Goal: Task Accomplishment & Management: Complete application form

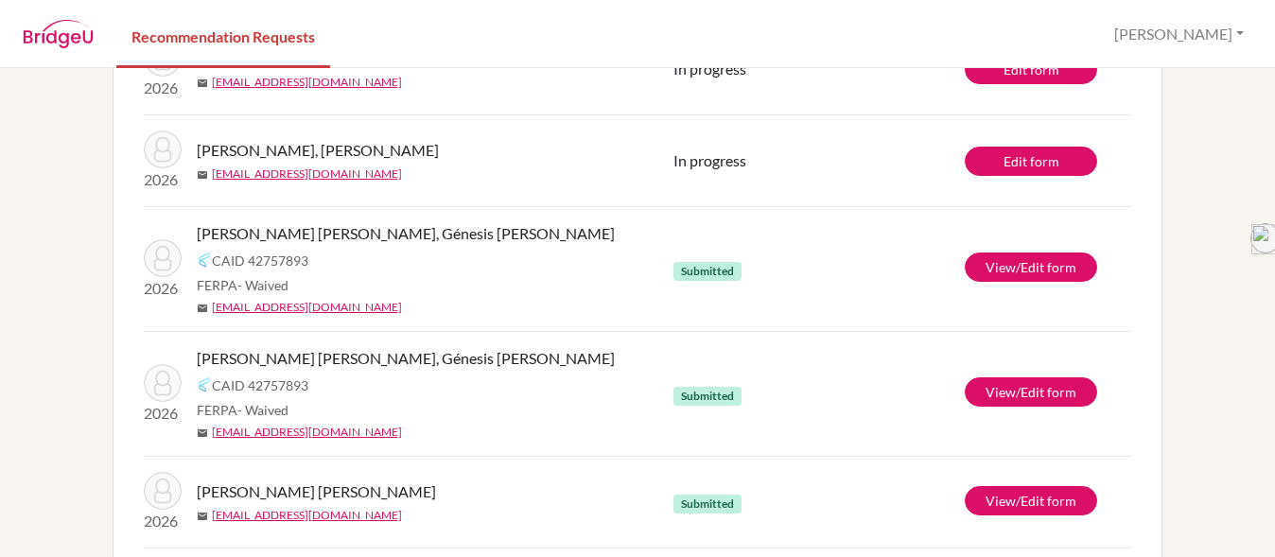
scroll to position [468, 0]
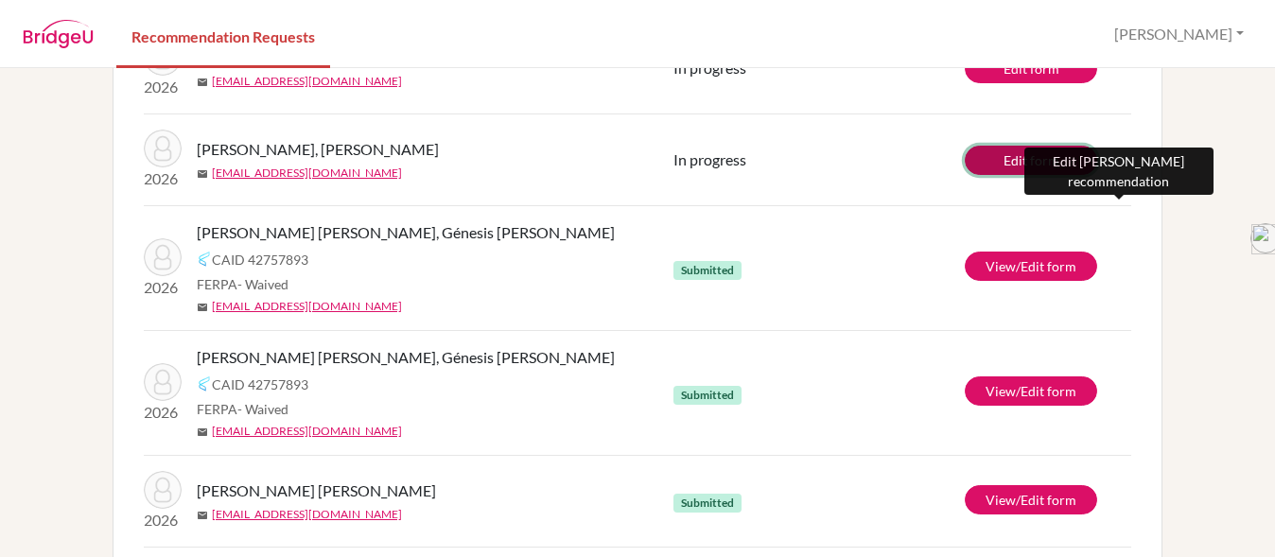
click at [1003, 152] on link "Edit form" at bounding box center [1031, 160] width 132 height 29
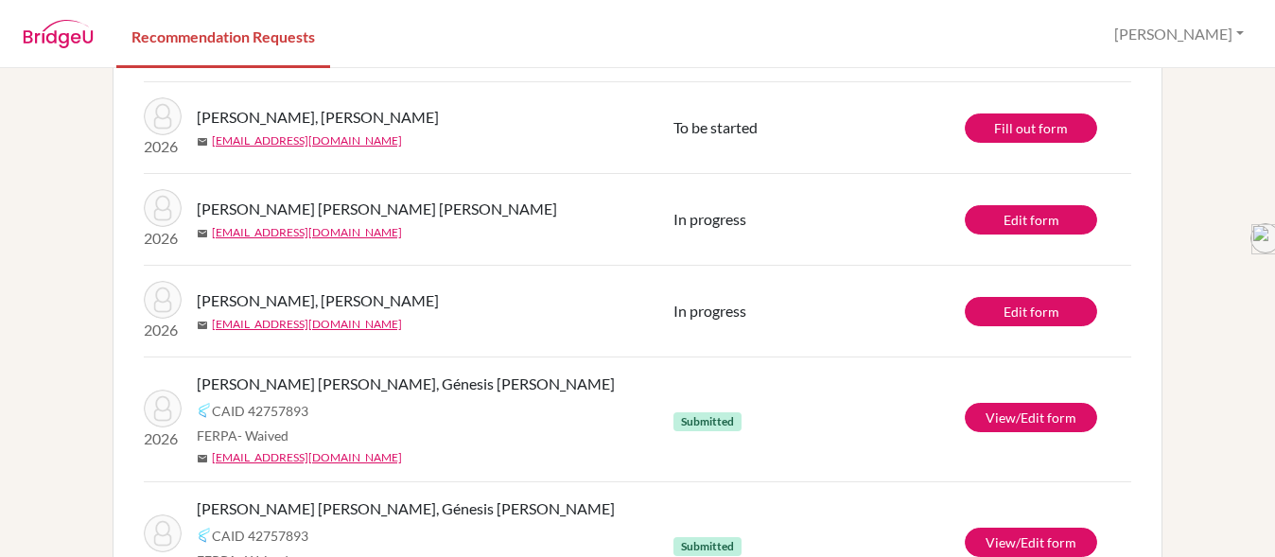
scroll to position [230, 0]
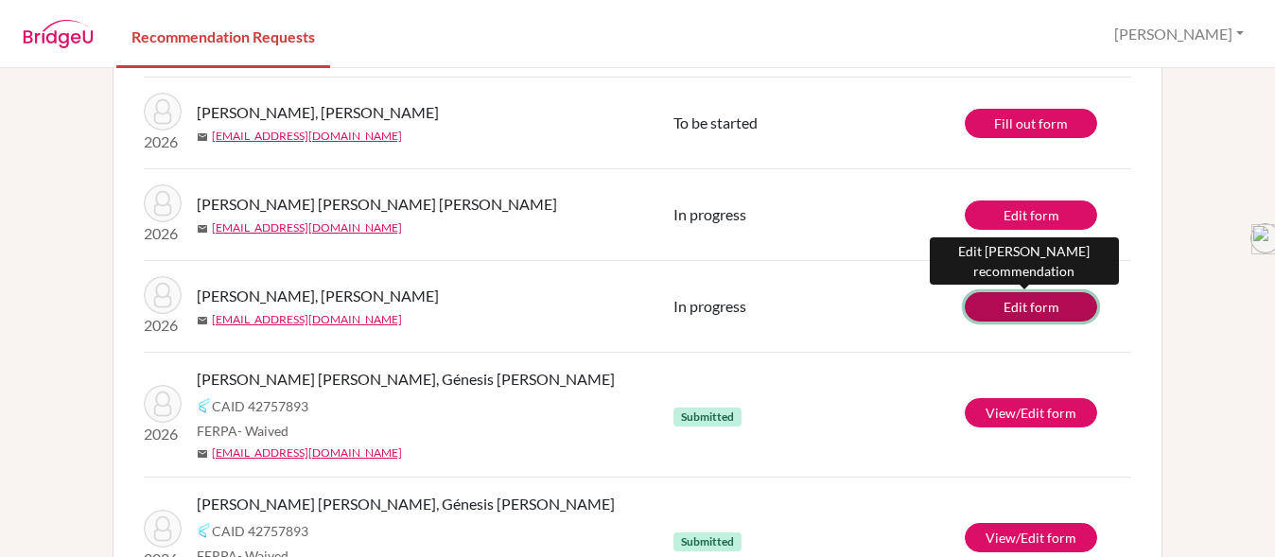
click at [1021, 313] on link "Edit form" at bounding box center [1031, 306] width 132 height 29
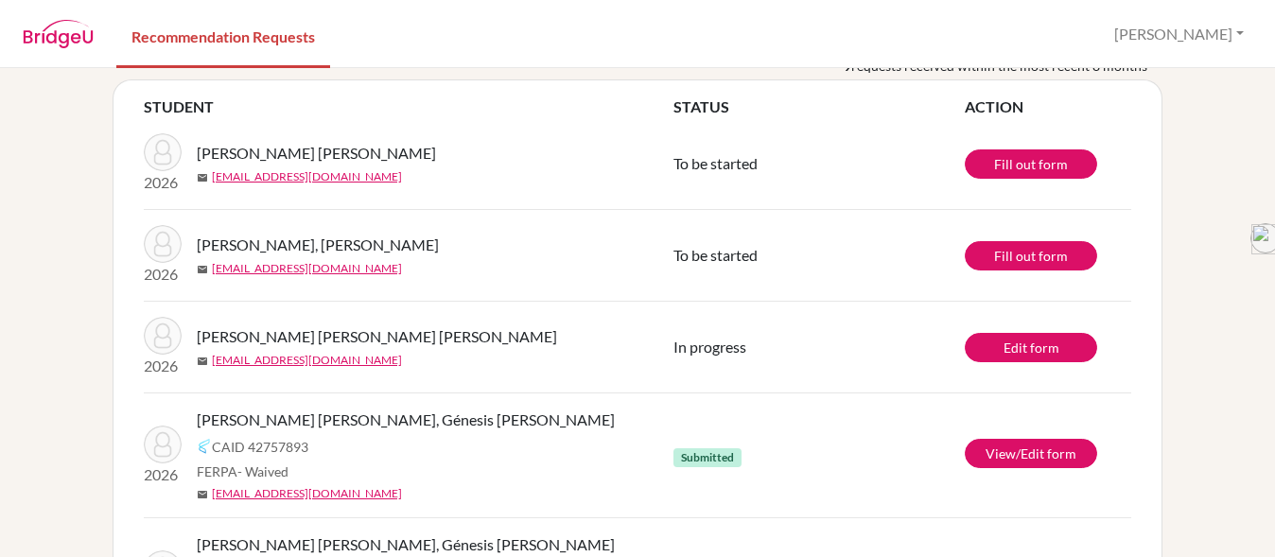
scroll to position [98, 0]
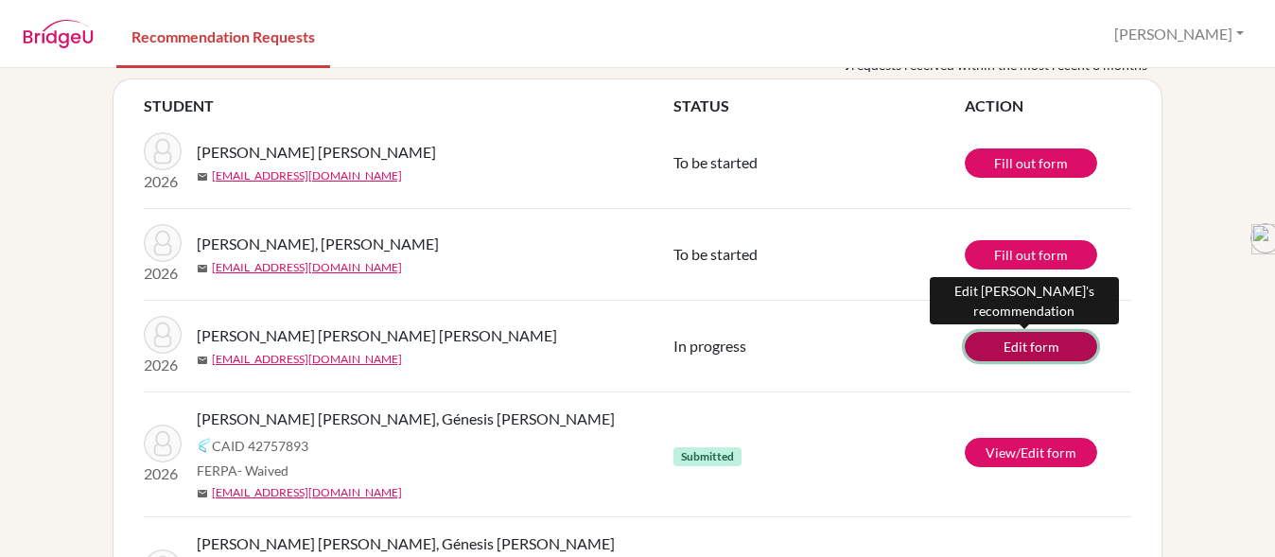
click at [1000, 343] on link "Edit form" at bounding box center [1031, 346] width 132 height 29
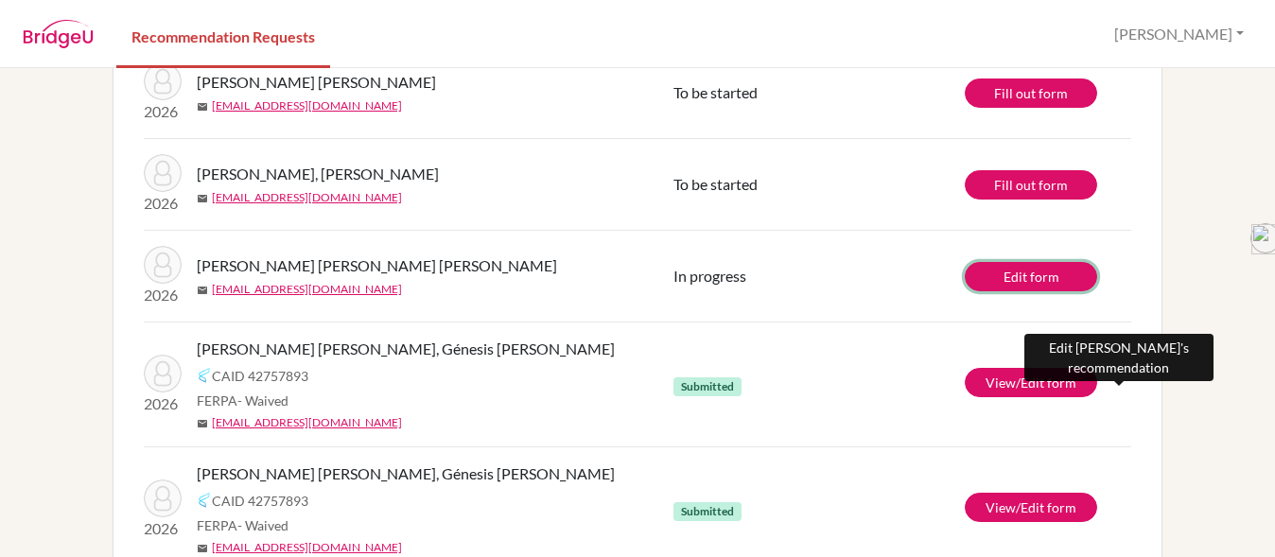
scroll to position [167, 0]
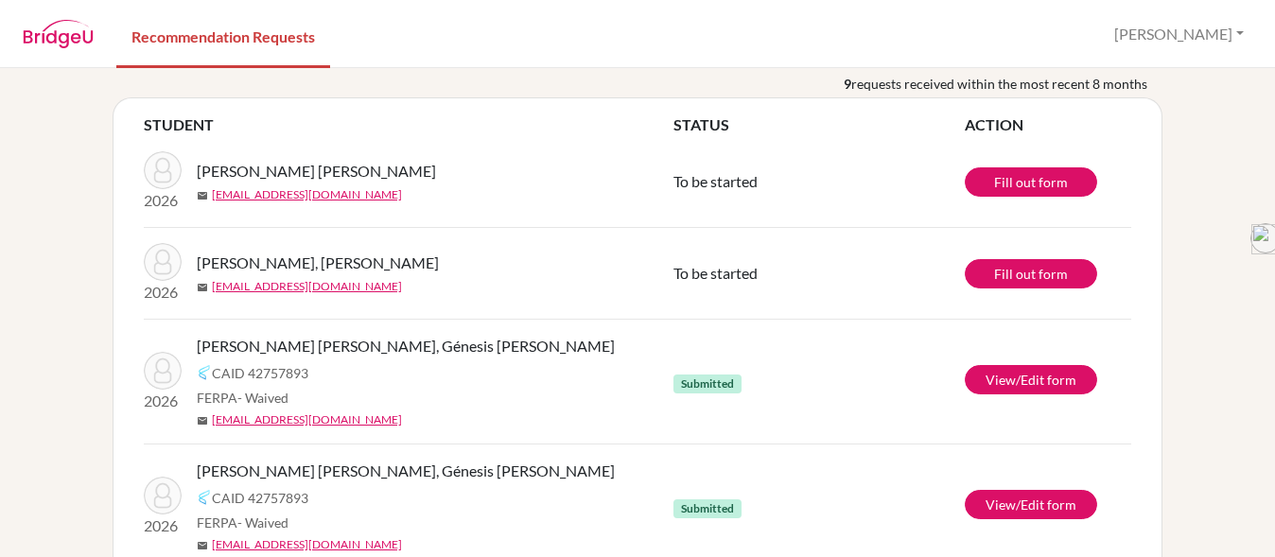
scroll to position [79, 0]
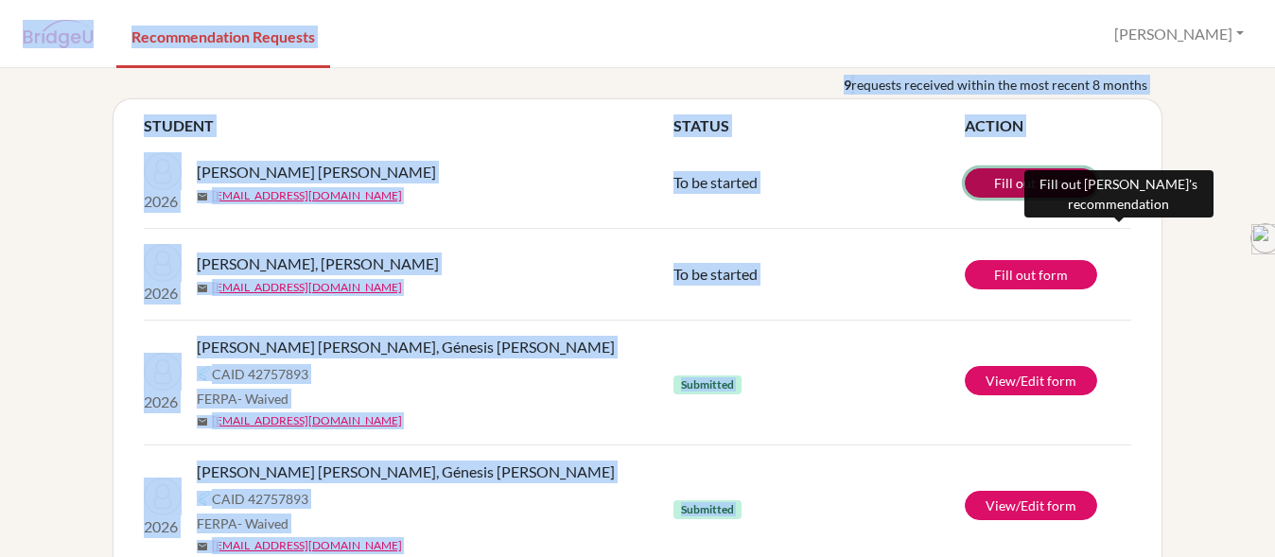
click at [996, 181] on link "Fill out form" at bounding box center [1031, 182] width 132 height 29
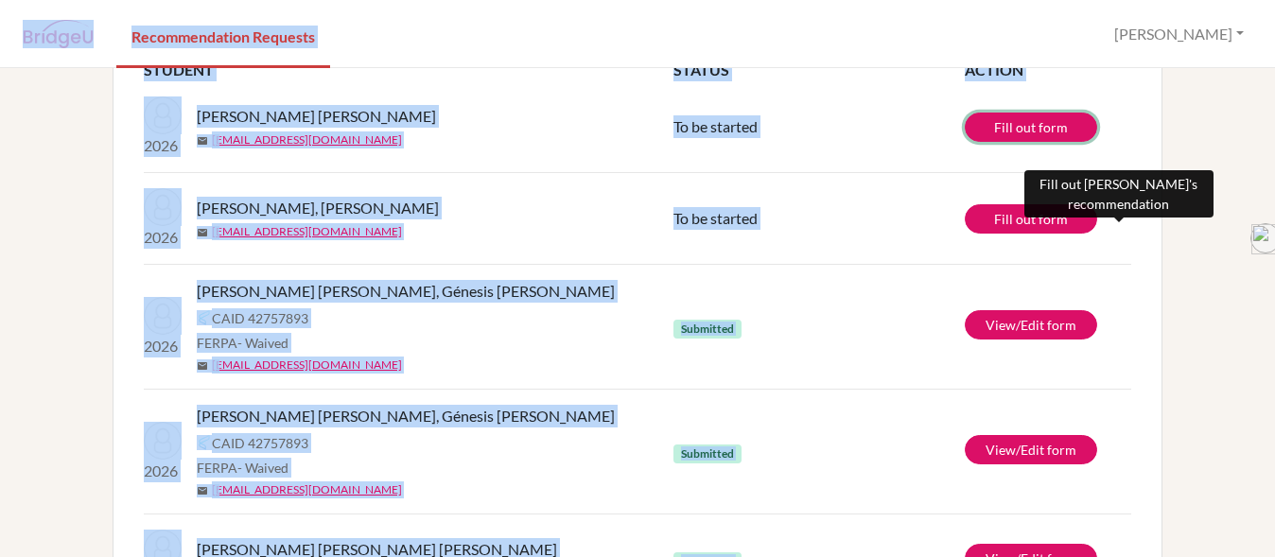
scroll to position [135, 0]
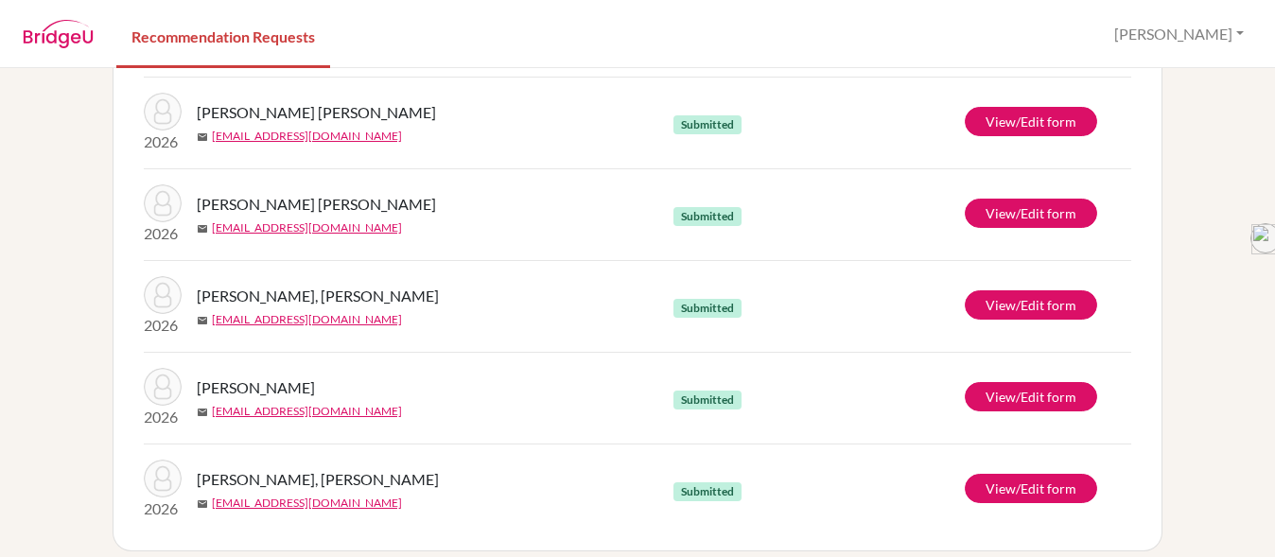
scroll to position [588, 0]
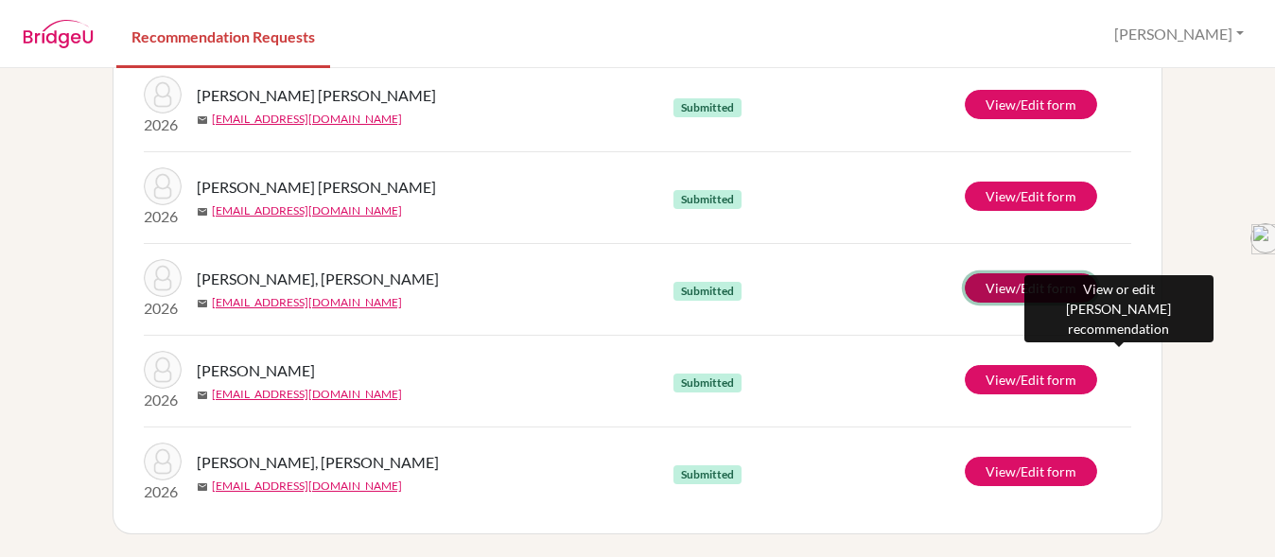
click at [975, 286] on link "View/Edit form" at bounding box center [1031, 287] width 132 height 29
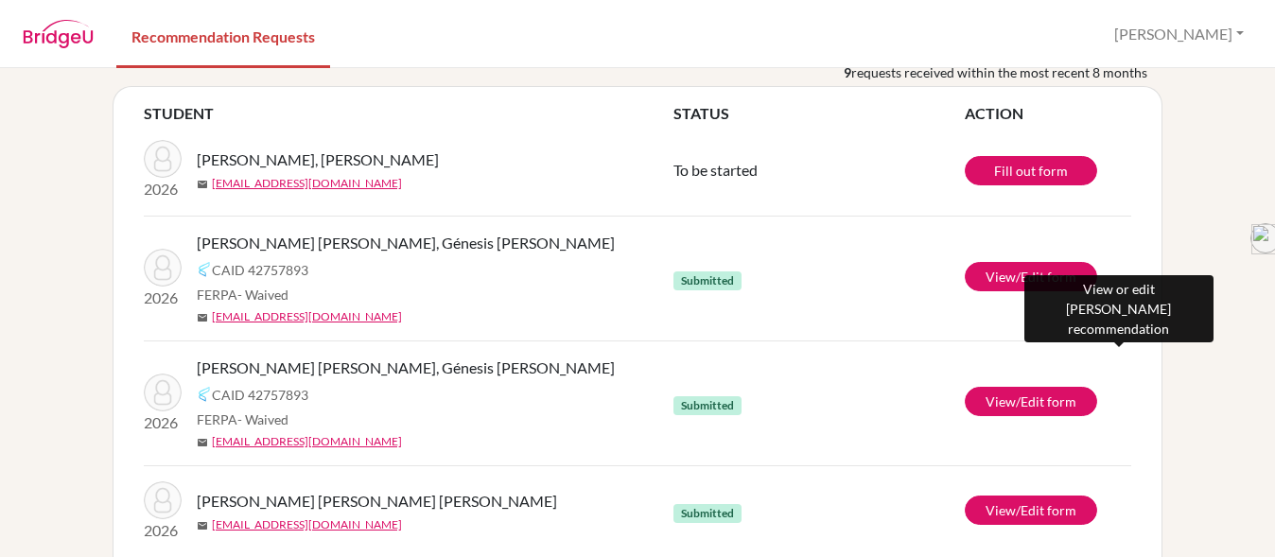
scroll to position [91, 0]
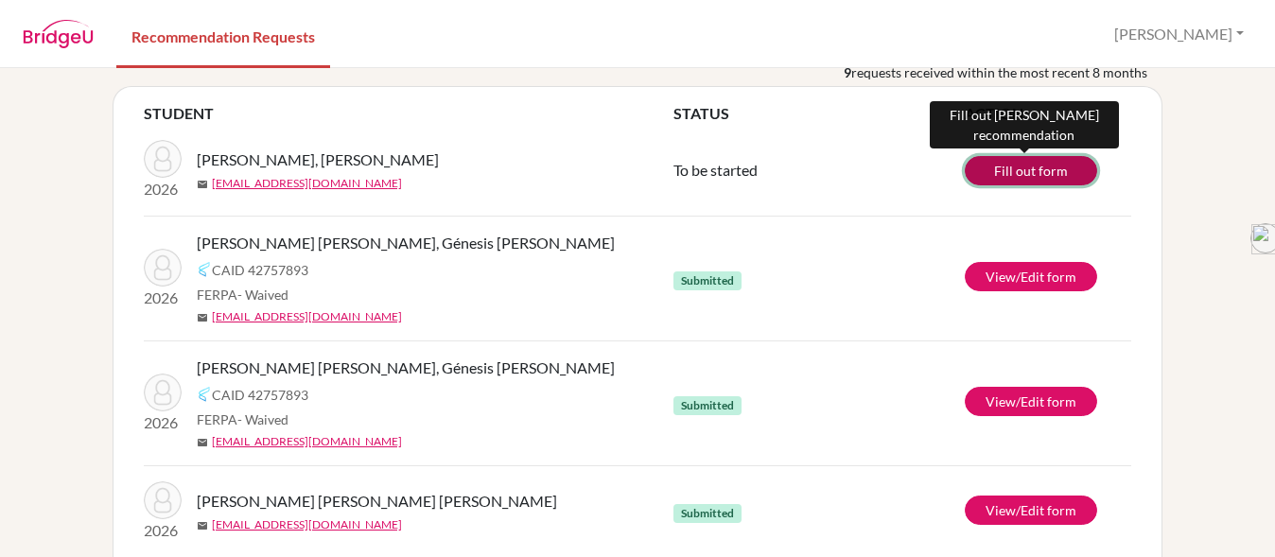
click at [992, 172] on link "Fill out form" at bounding box center [1031, 170] width 132 height 29
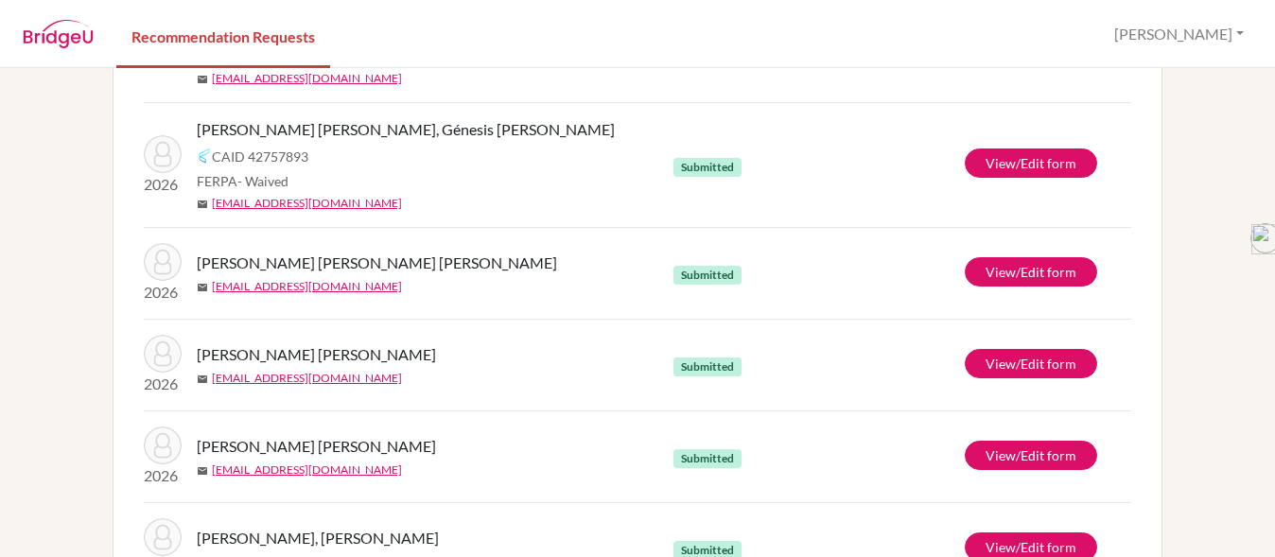
scroll to position [238, 0]
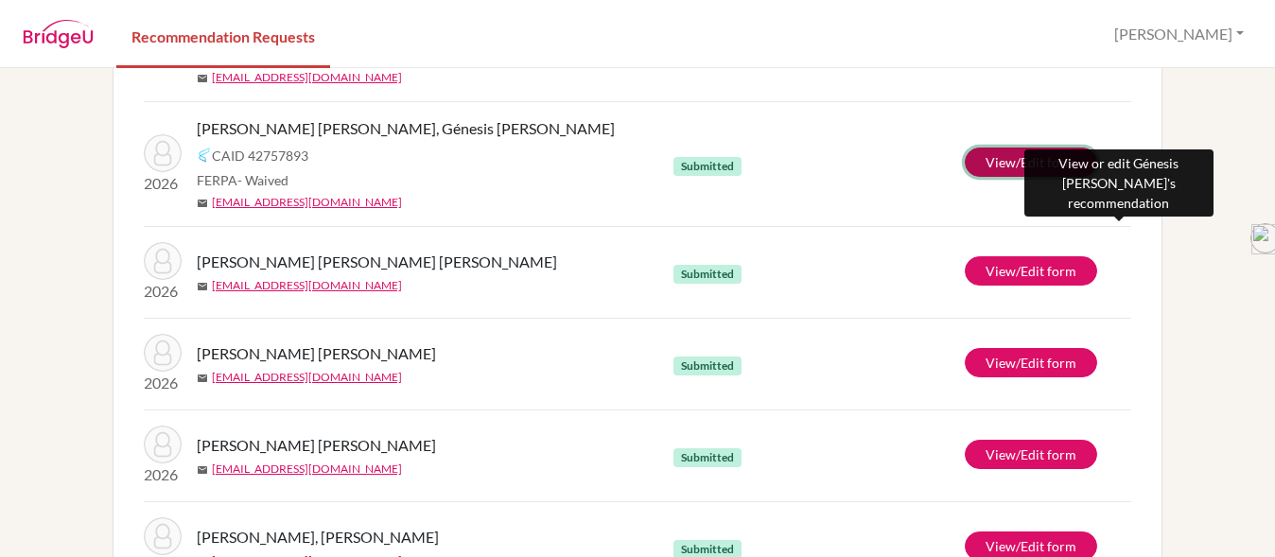
click at [1005, 165] on link "View/Edit form" at bounding box center [1031, 162] width 132 height 29
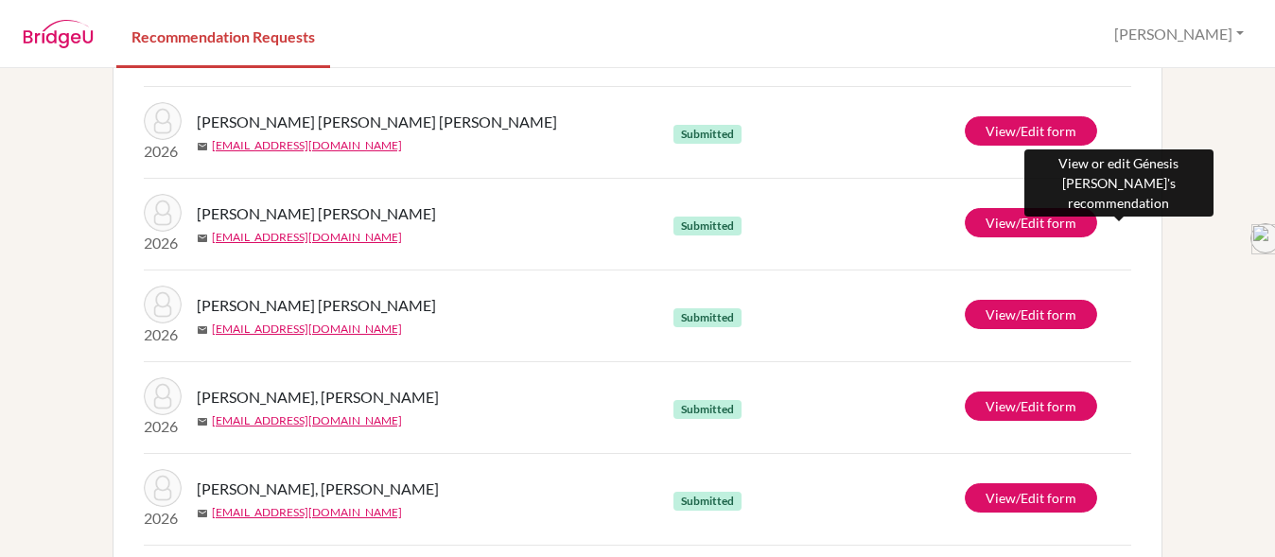
scroll to position [379, 0]
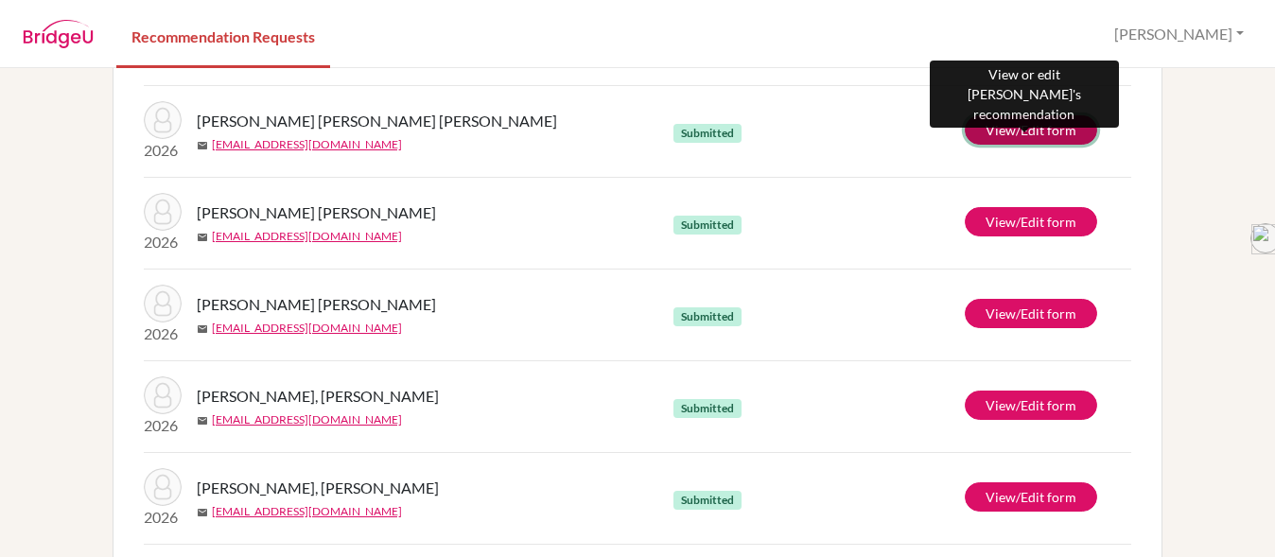
click at [991, 126] on link "View/Edit form" at bounding box center [1031, 129] width 132 height 29
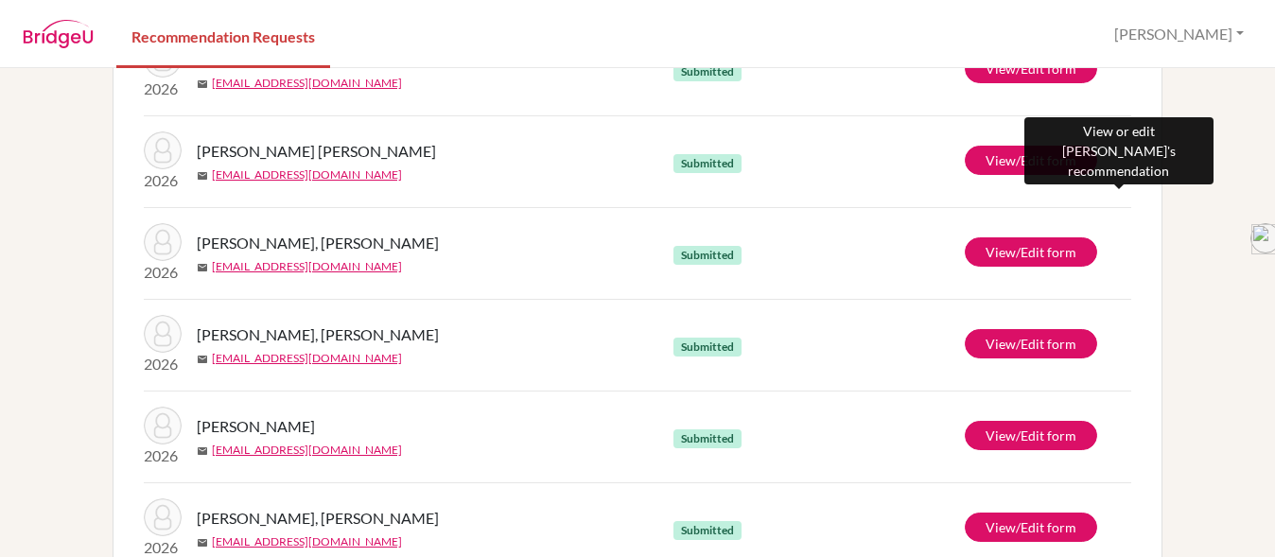
scroll to position [533, 0]
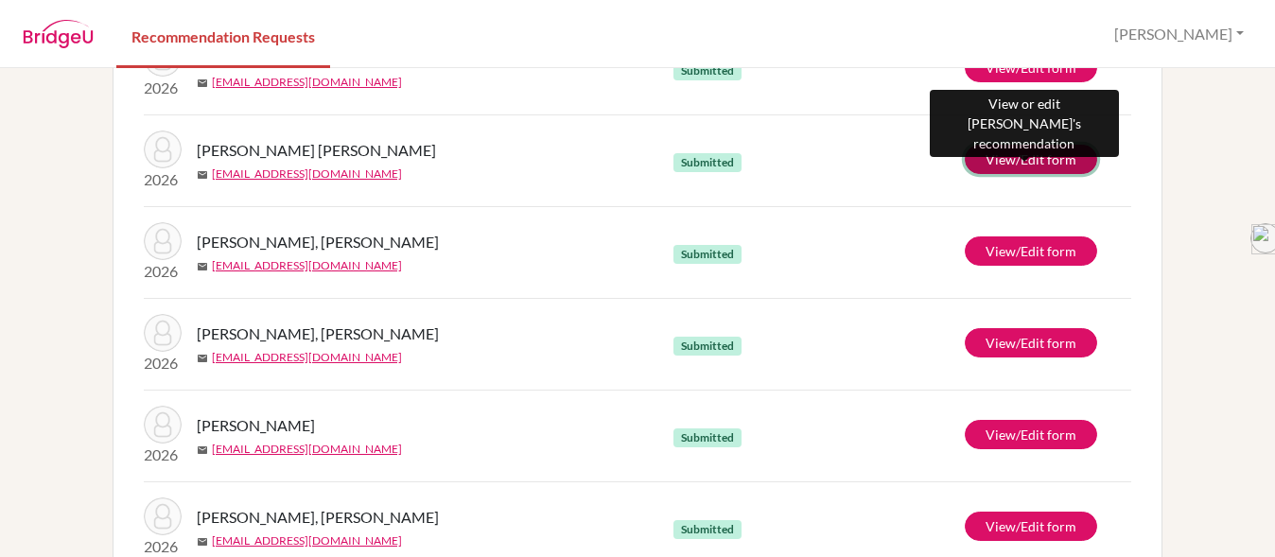
click at [972, 160] on link "View/Edit form" at bounding box center [1031, 159] width 132 height 29
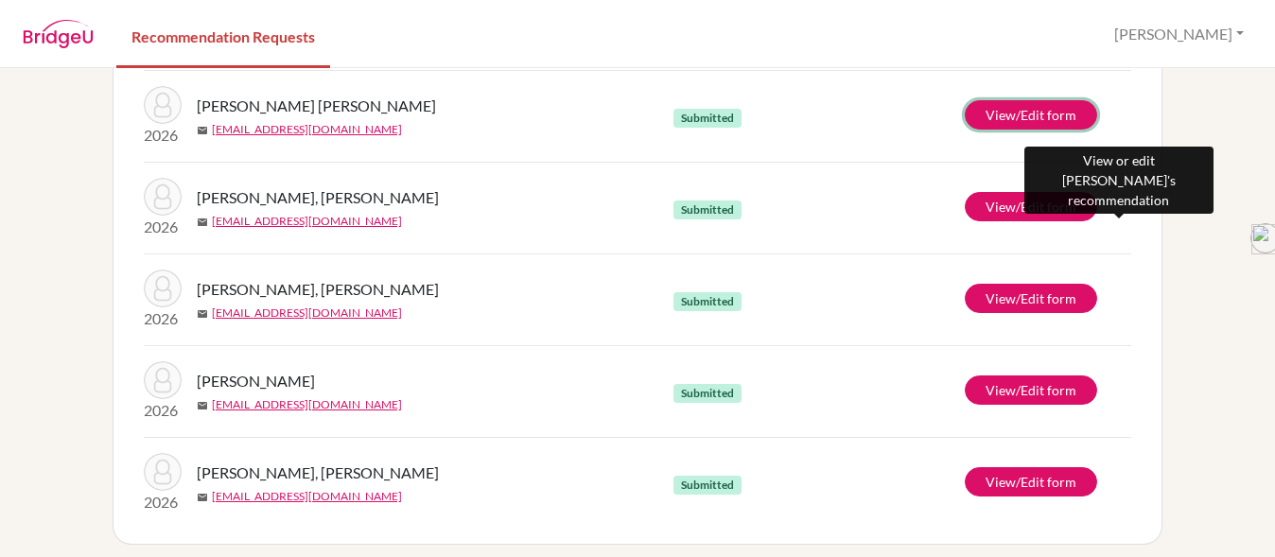
scroll to position [588, 0]
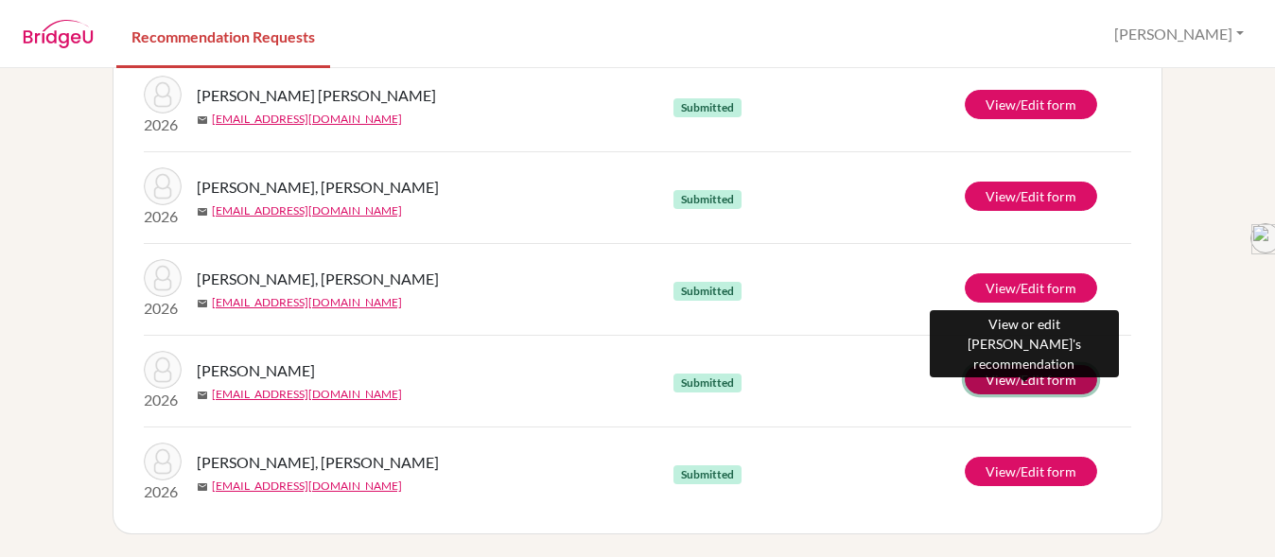
click at [989, 376] on link "View/Edit form" at bounding box center [1031, 379] width 132 height 29
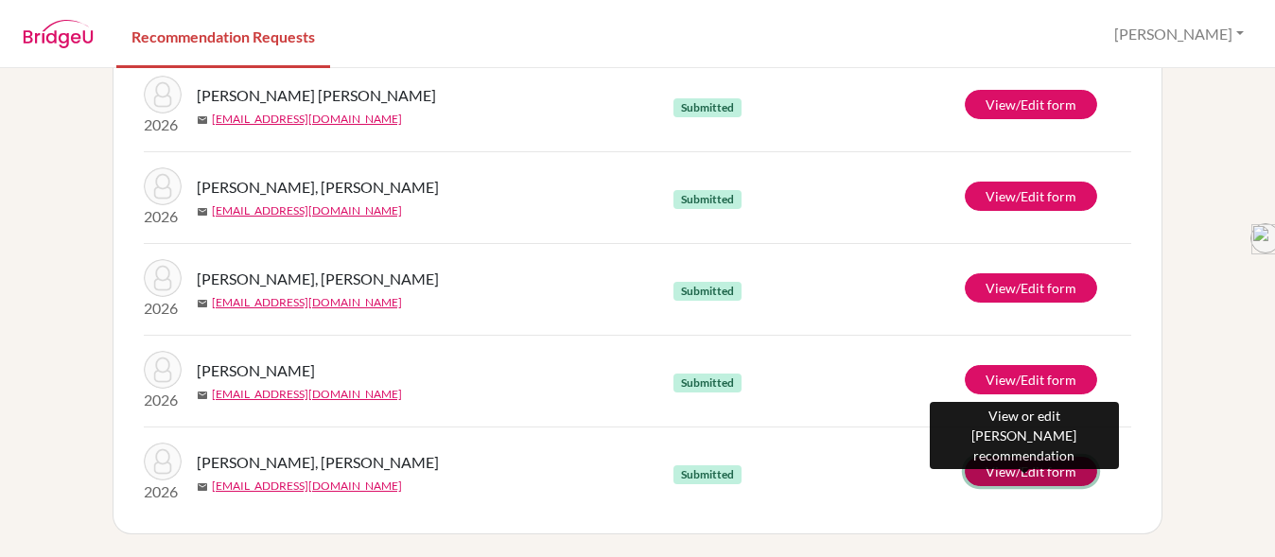
click at [974, 475] on link "View/Edit form" at bounding box center [1031, 471] width 132 height 29
